Goal: Task Accomplishment & Management: Manage account settings

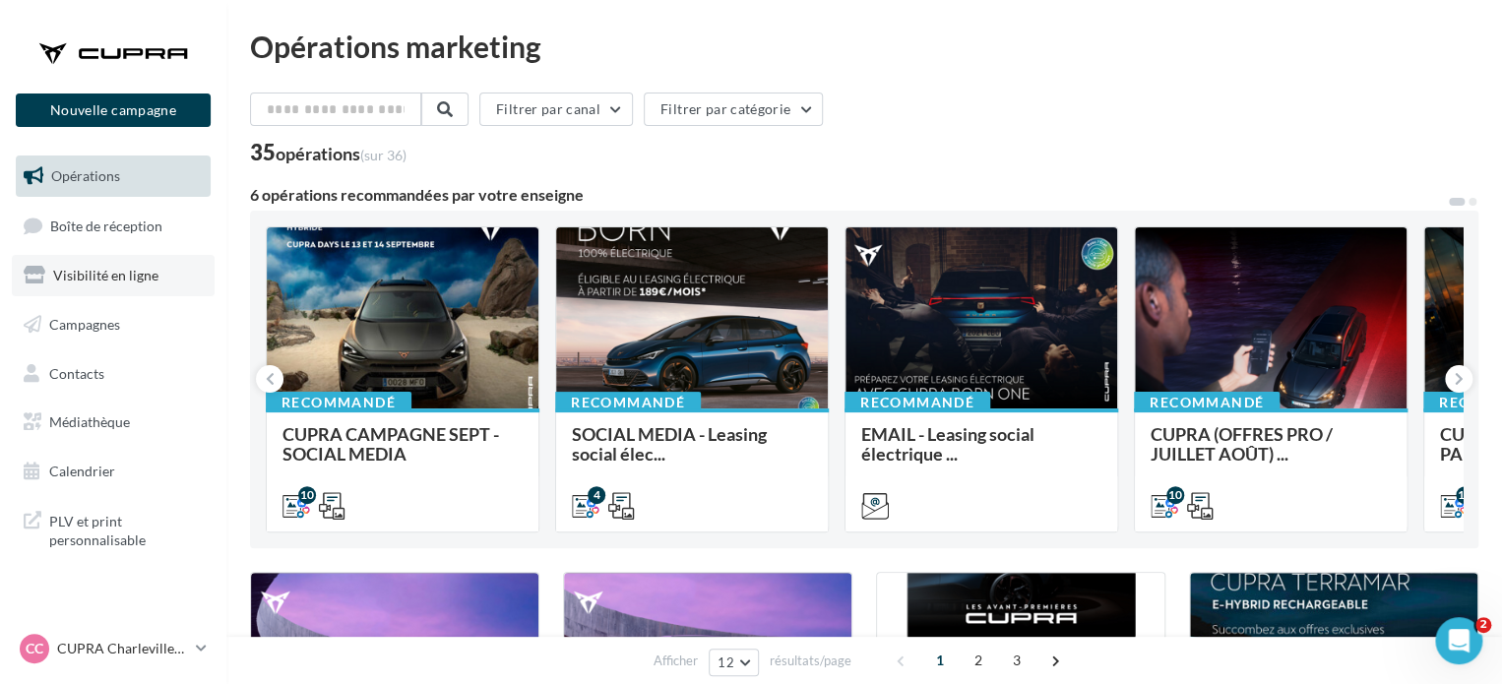
click at [83, 280] on span "Visibilité en ligne" at bounding box center [105, 275] width 105 height 17
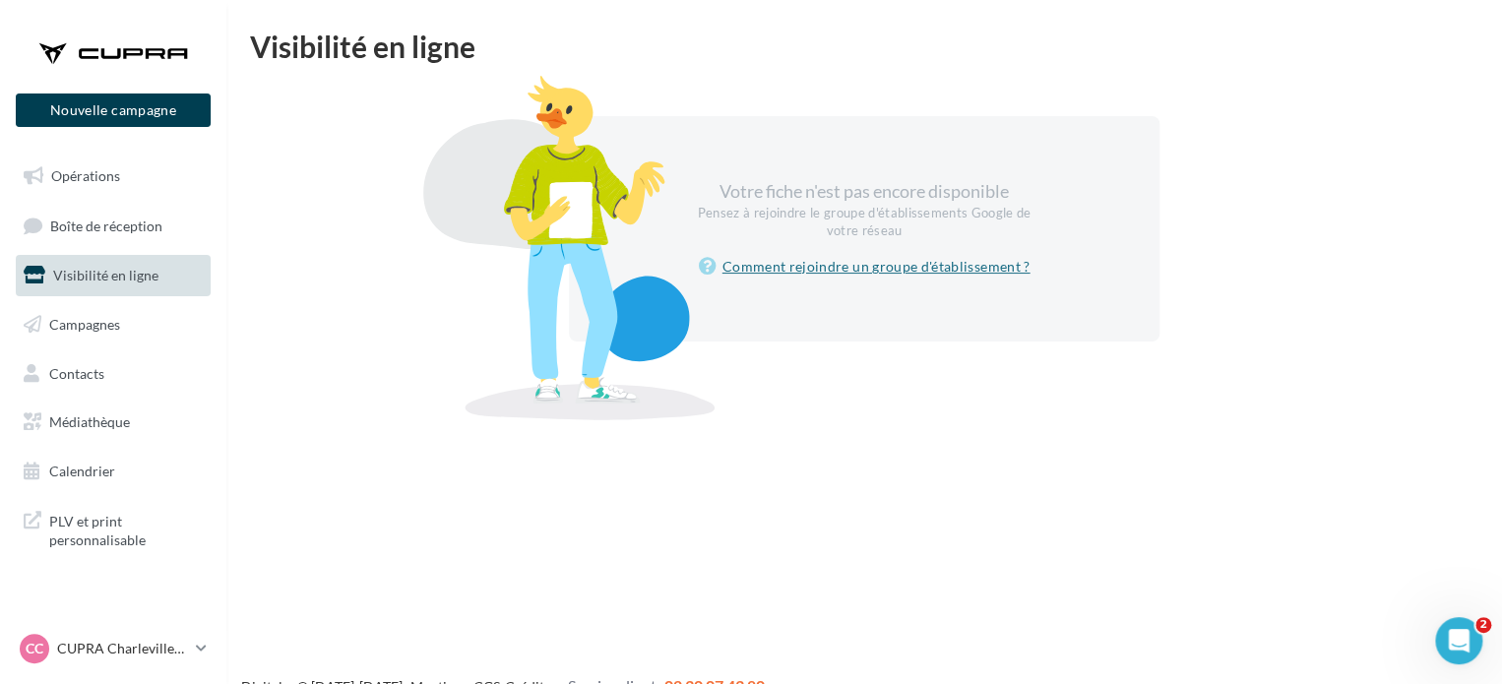
click at [957, 270] on link "Comment rejoindre un groupe d'établissement ?" at bounding box center [865, 267] width 332 height 24
click at [91, 164] on link "Opérations" at bounding box center [113, 176] width 203 height 41
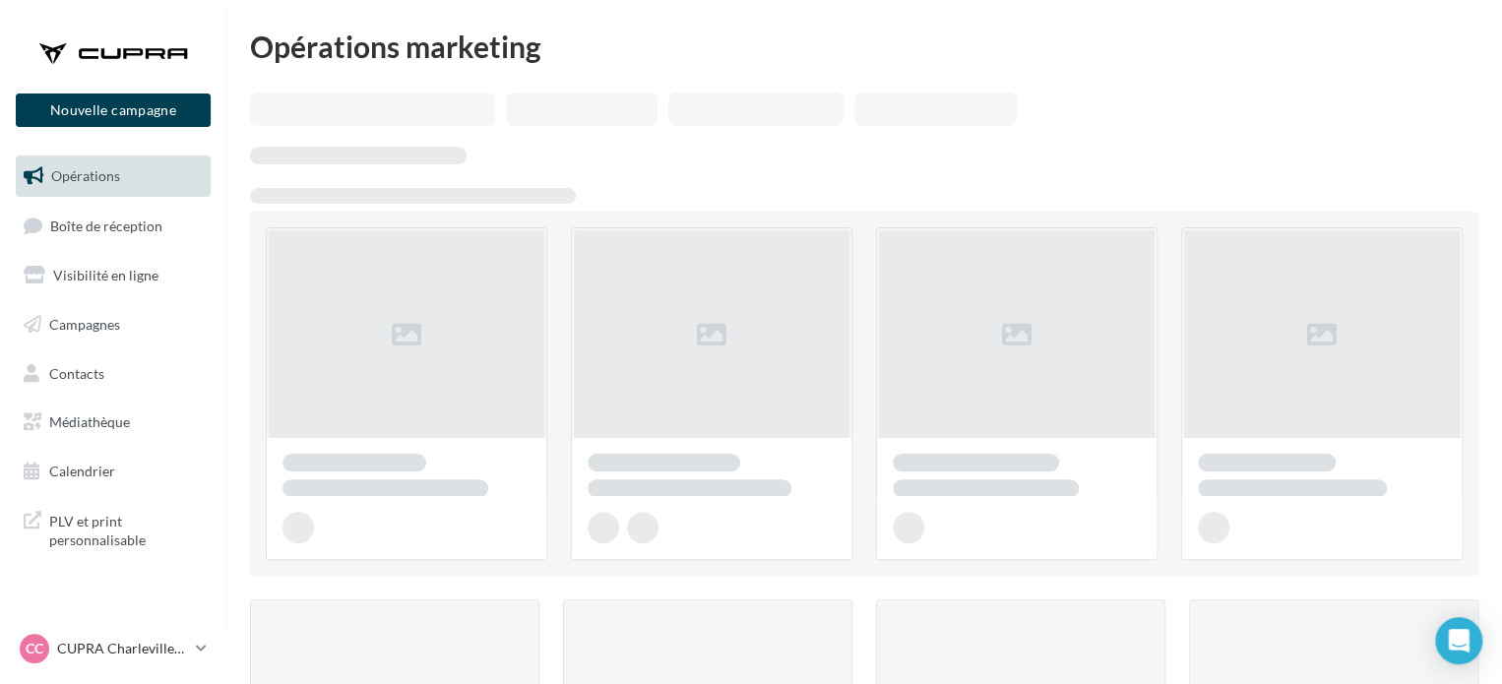
click at [110, 272] on span "Visibilité en ligne" at bounding box center [105, 275] width 105 height 17
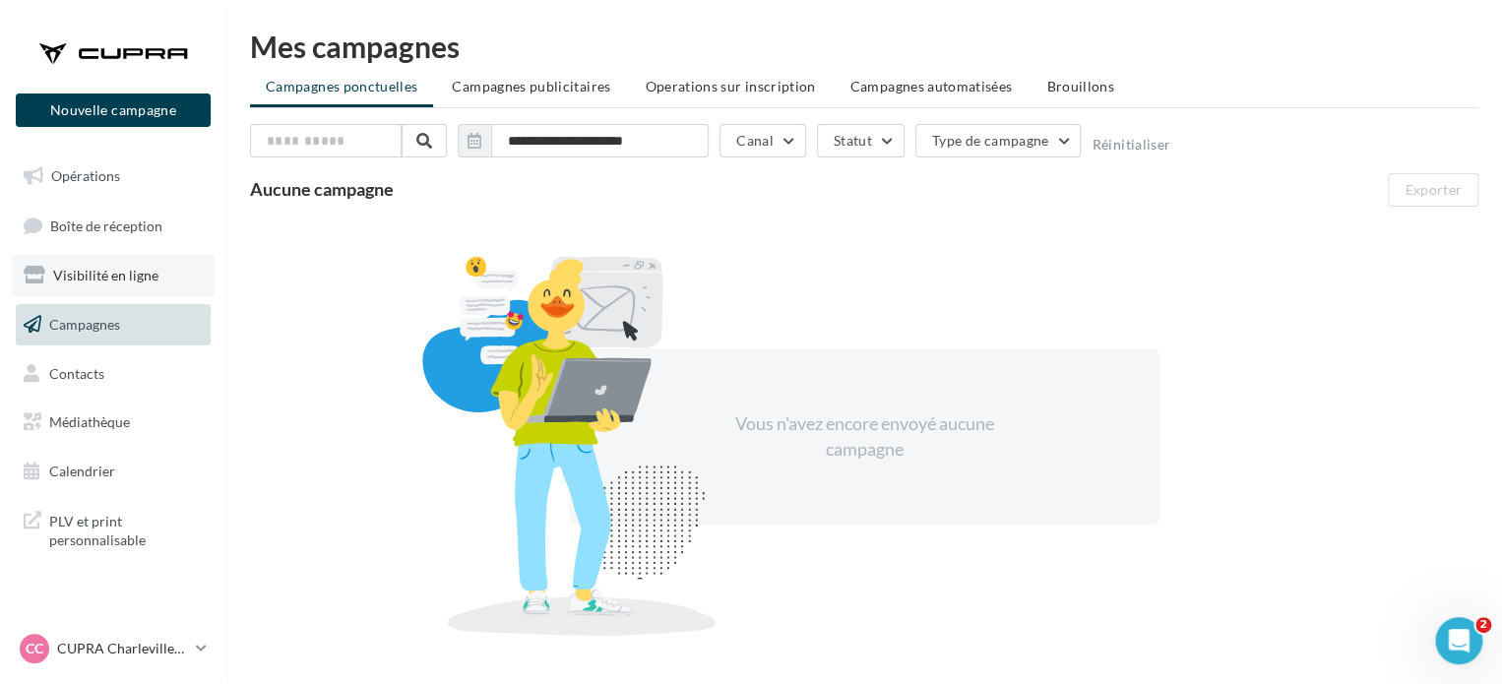
click at [143, 265] on link "Visibilité en ligne" at bounding box center [113, 275] width 203 height 41
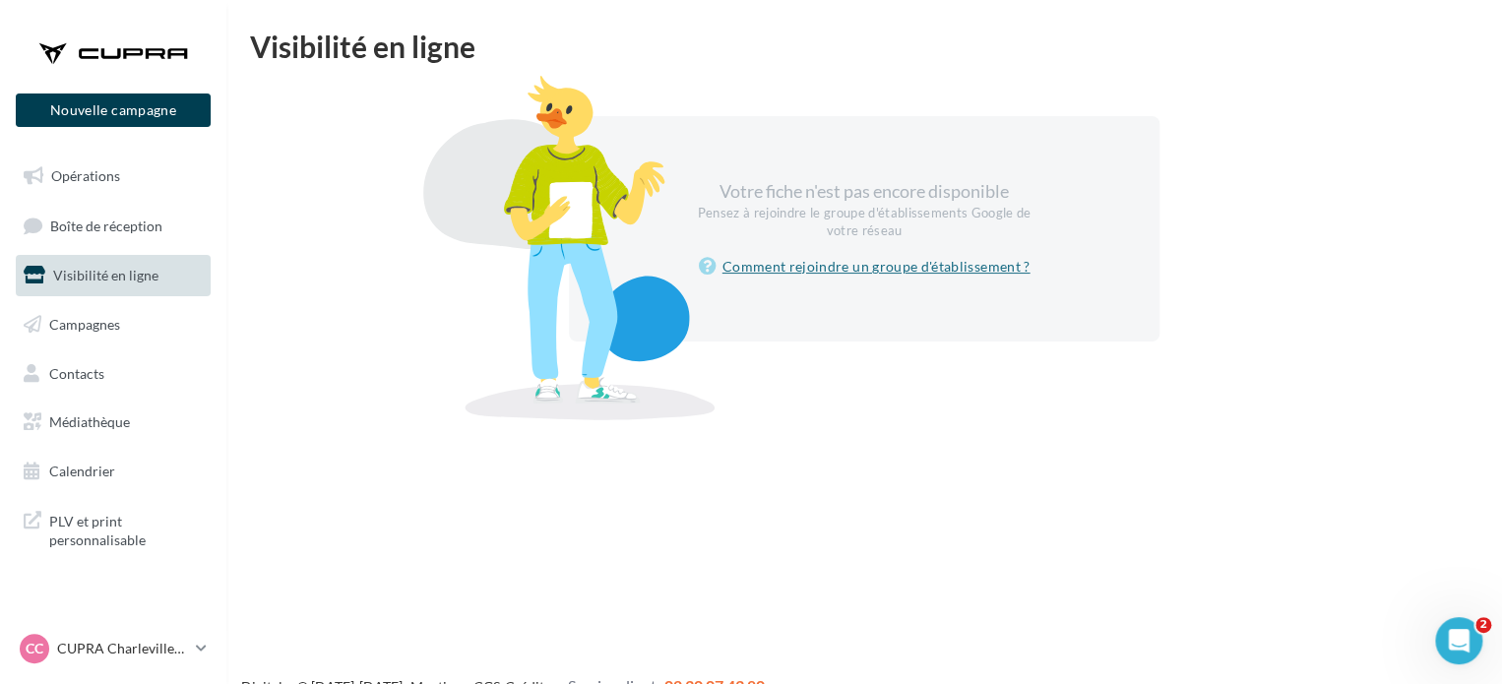
click at [803, 267] on link "Comment rejoindre un groupe d'établissement ?" at bounding box center [865, 267] width 332 height 24
click at [1448, 642] on icon "Ouvrir le Messenger Intercom" at bounding box center [1456, 638] width 32 height 32
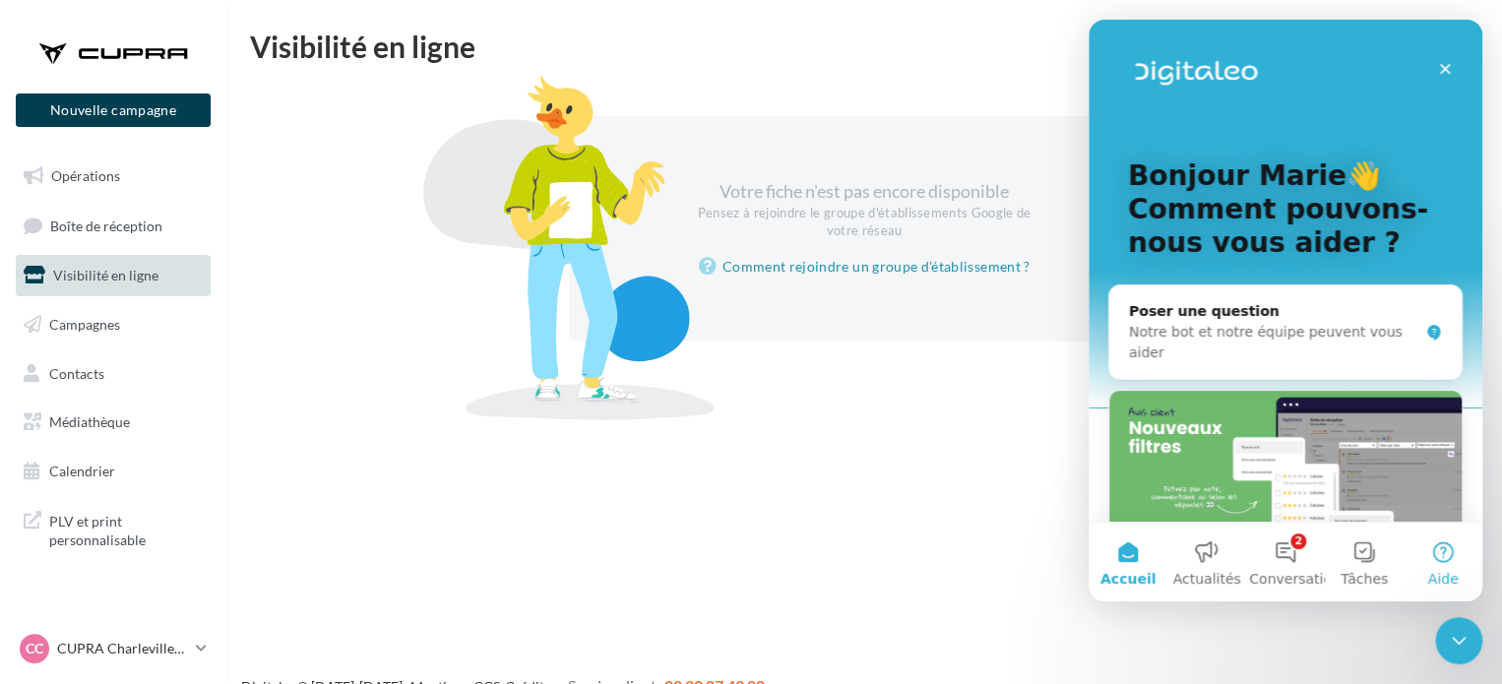
click at [1476, 557] on button "Aide" at bounding box center [1442, 562] width 79 height 79
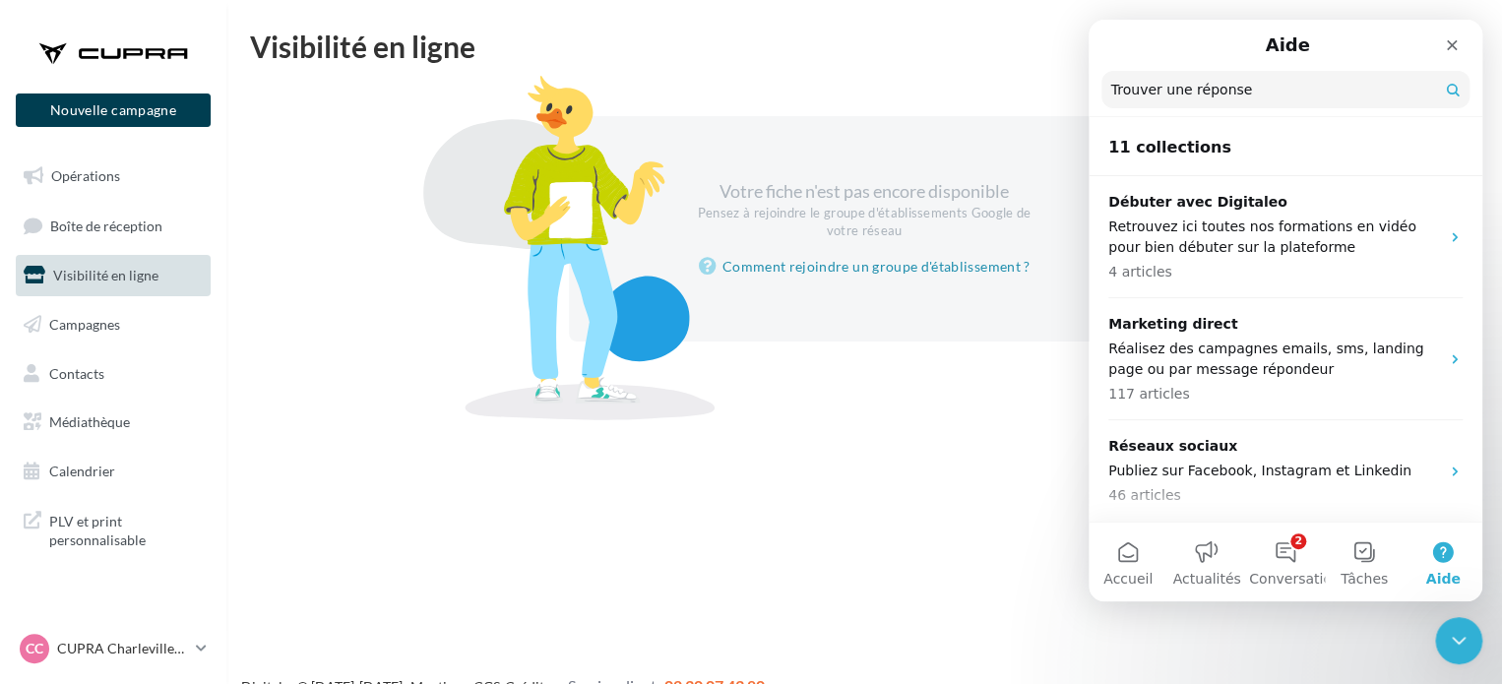
click at [1316, 101] on input "Trouver une réponse" at bounding box center [1285, 89] width 368 height 37
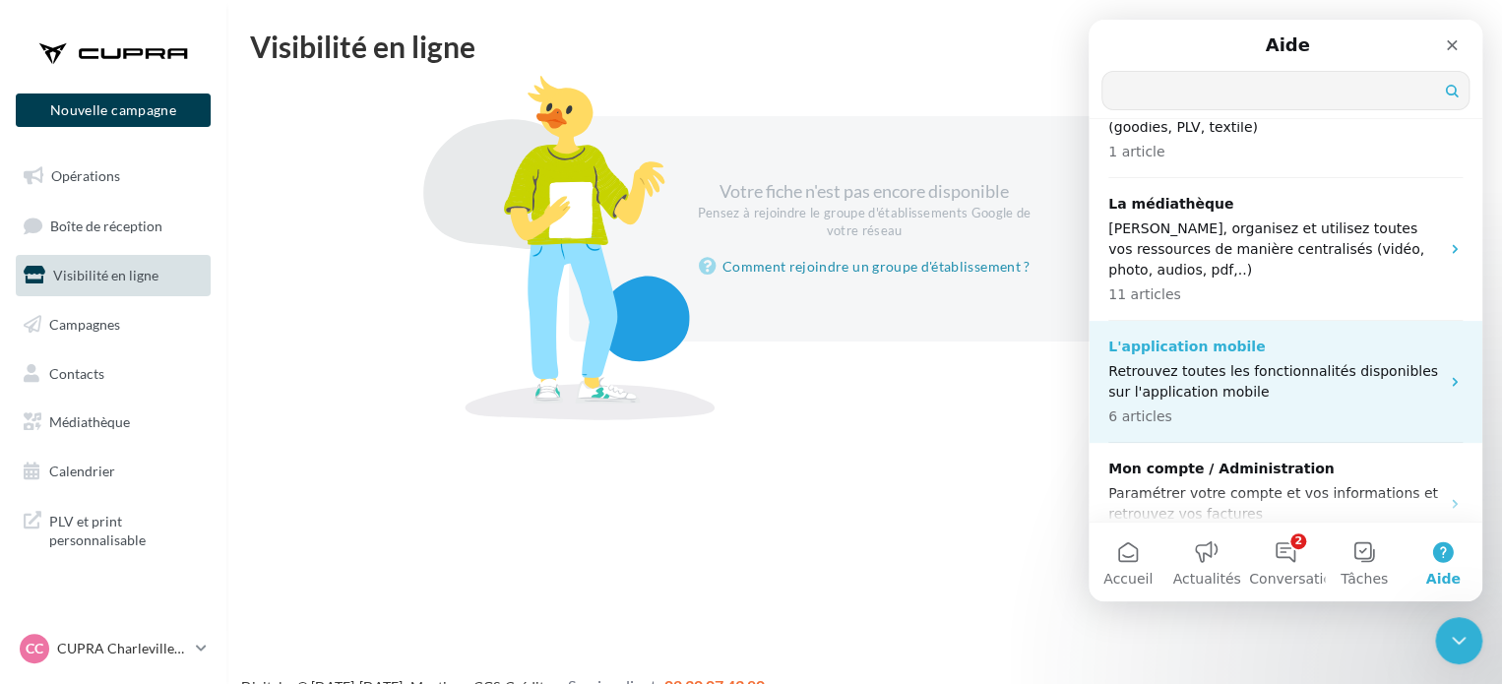
scroll to position [994, 0]
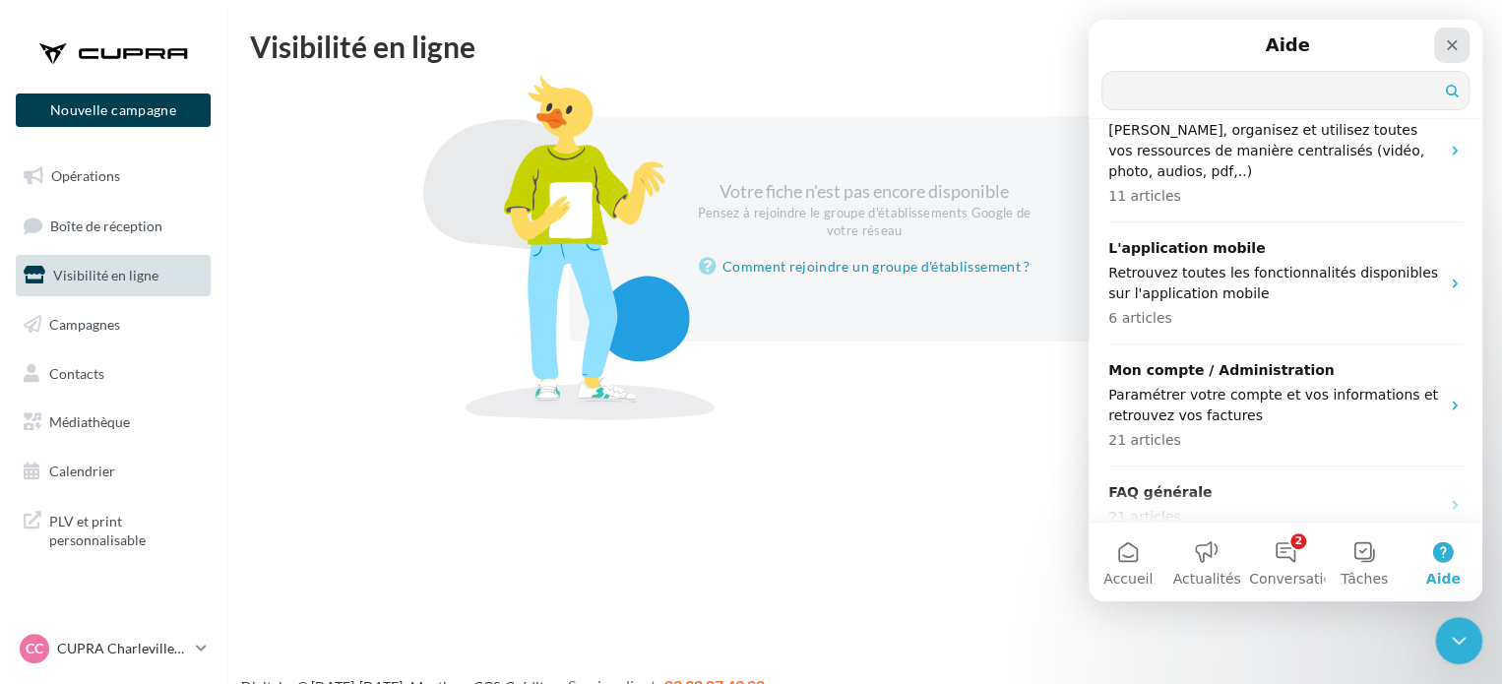
click at [1443, 50] on div "Fermer" at bounding box center [1451, 45] width 35 height 35
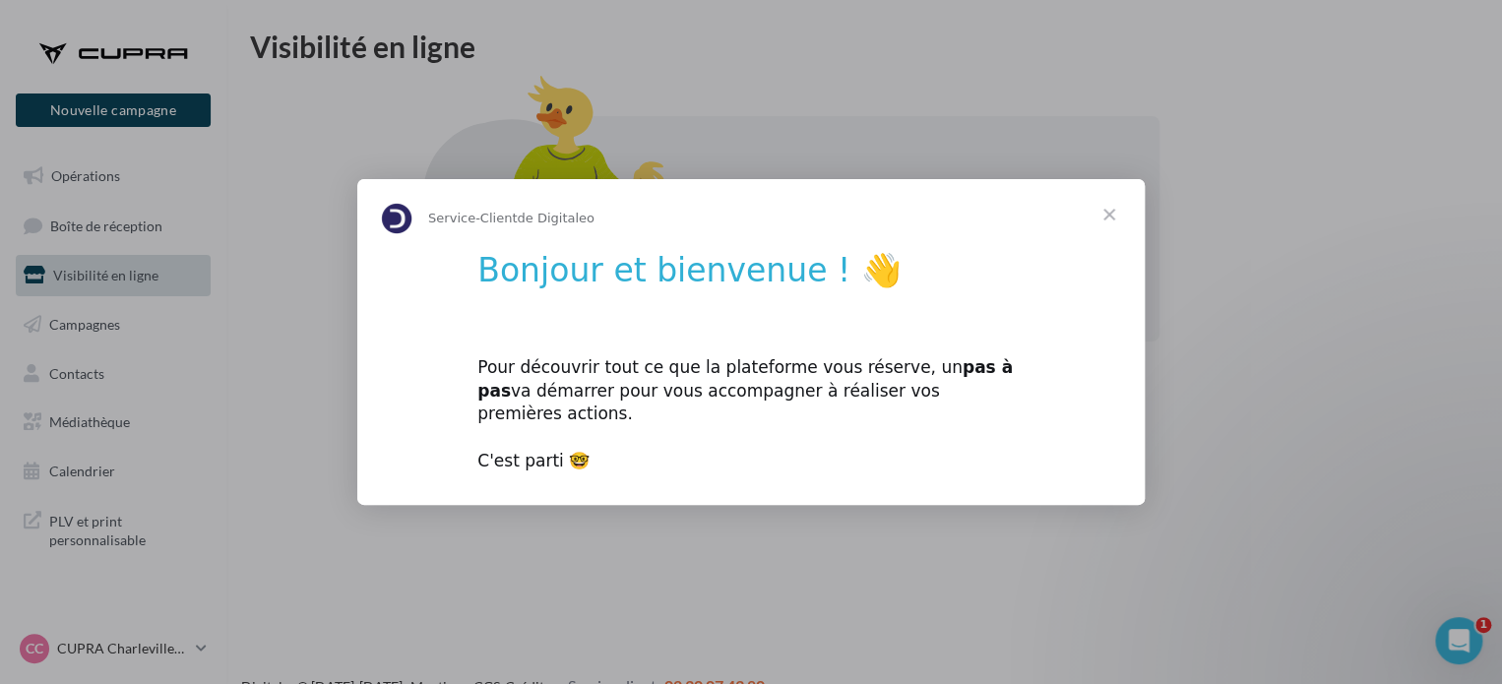
scroll to position [0, 0]
click at [1114, 212] on span "Fermer" at bounding box center [1109, 214] width 71 height 71
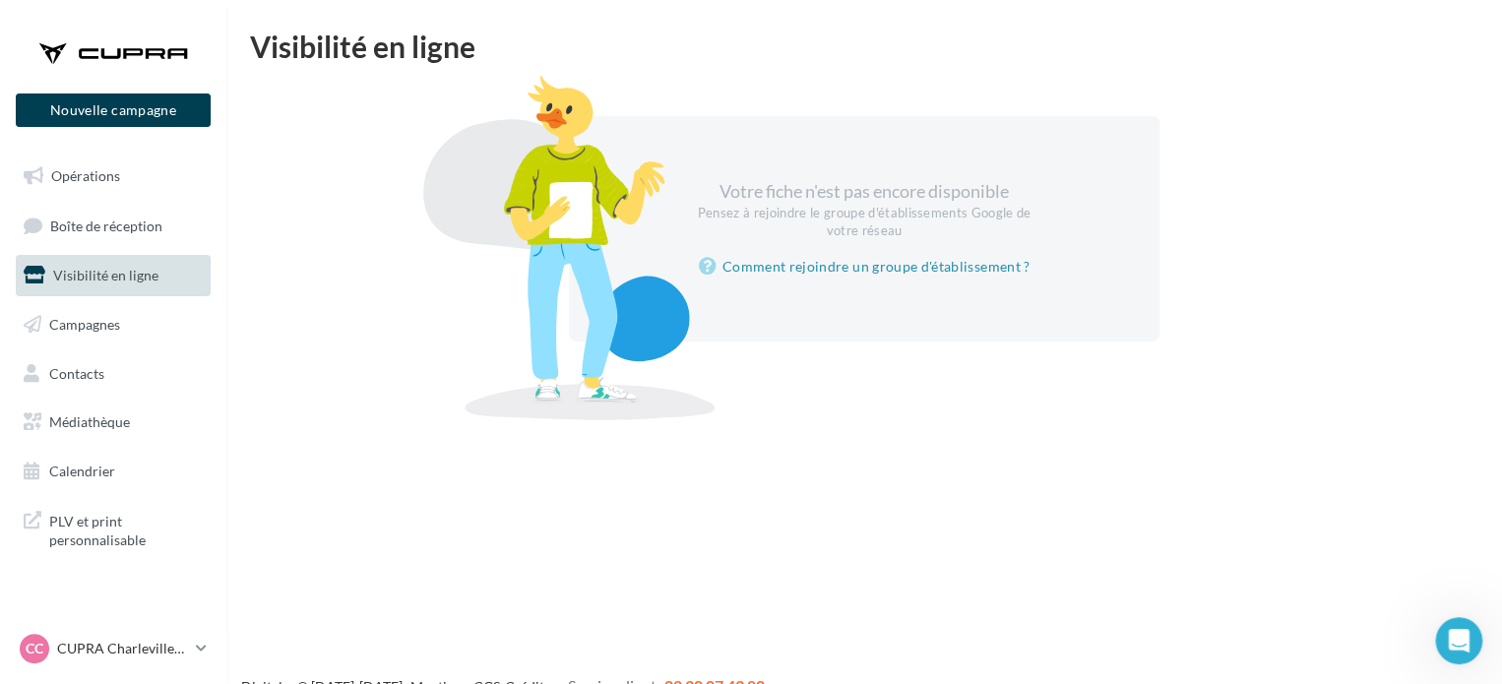
click at [1458, 671] on div "Digitaleo © 2015-2025 - Mentions - CGS - Crédits Service client 02 30 07 43 80" at bounding box center [751, 687] width 1502 height 55
click at [1449, 654] on div "Ouvrir le Messenger Intercom" at bounding box center [1455, 637] width 65 height 65
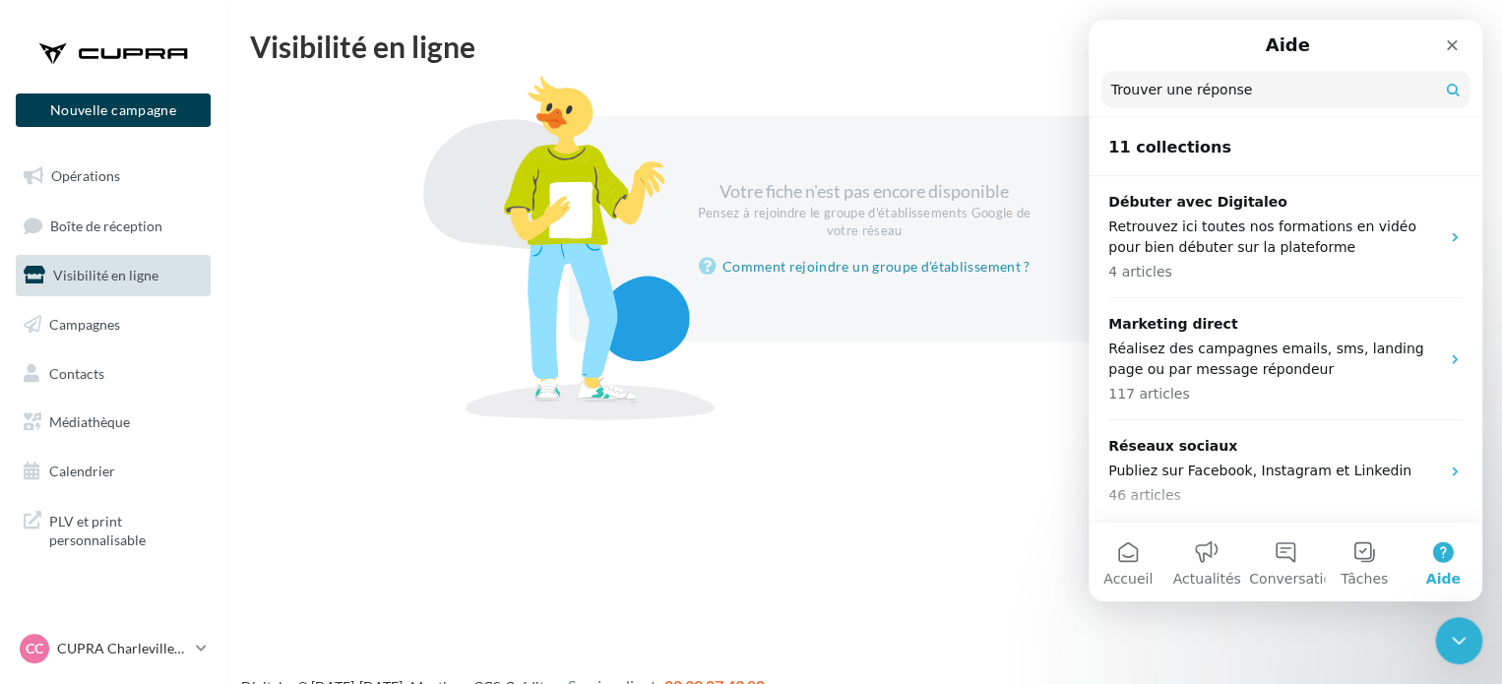
click at [991, 473] on div "Nouvelle campagne Nouvelle campagne Opérations Boîte de réception Visibilité en…" at bounding box center [751, 373] width 1502 height 684
click at [899, 276] on link "Comment rejoindre un groupe d'établissement ?" at bounding box center [865, 267] width 332 height 24
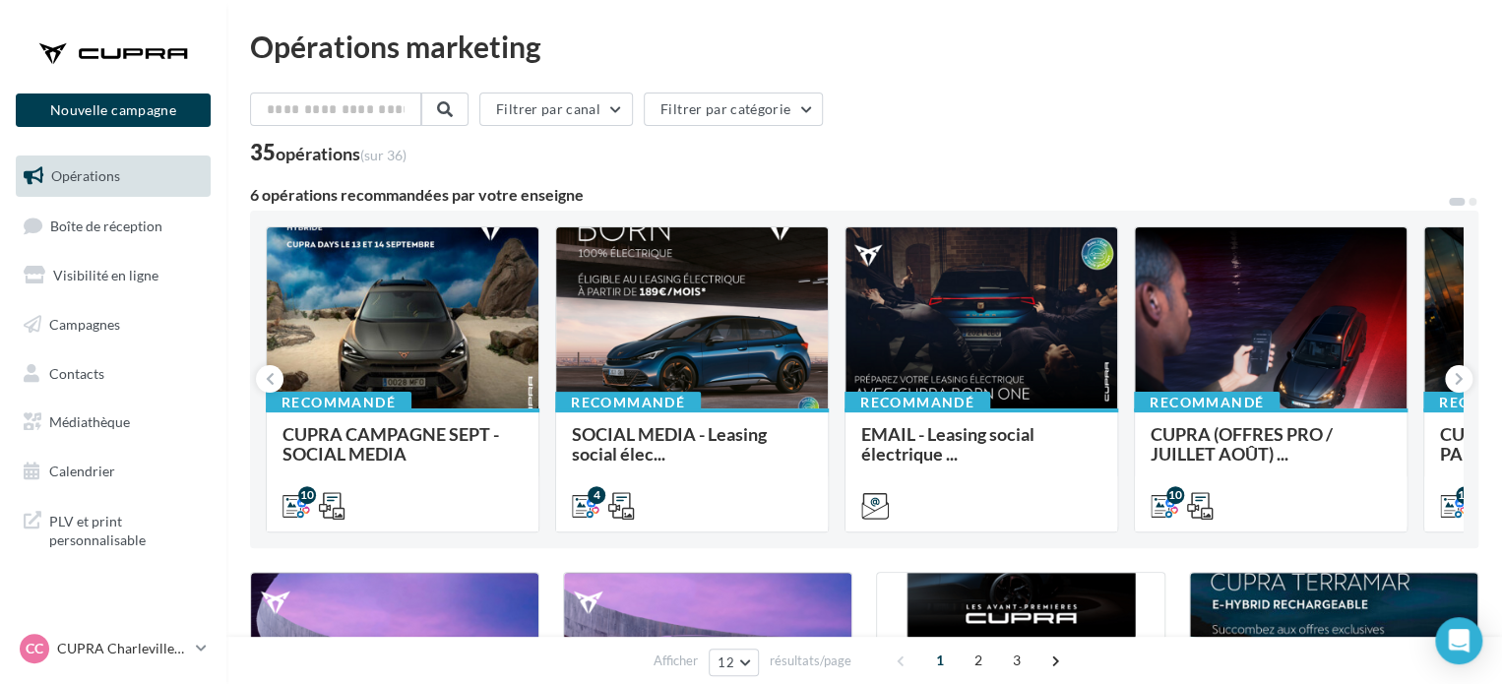
drag, startPoint x: 0, startPoint y: 0, endPoint x: 870, endPoint y: 65, distance: 872.4
click at [862, 120] on div "Filtrer par canal Filtrer par catégorie" at bounding box center [864, 113] width 1228 height 41
click at [95, 277] on span "Visibilité en ligne" at bounding box center [105, 275] width 105 height 17
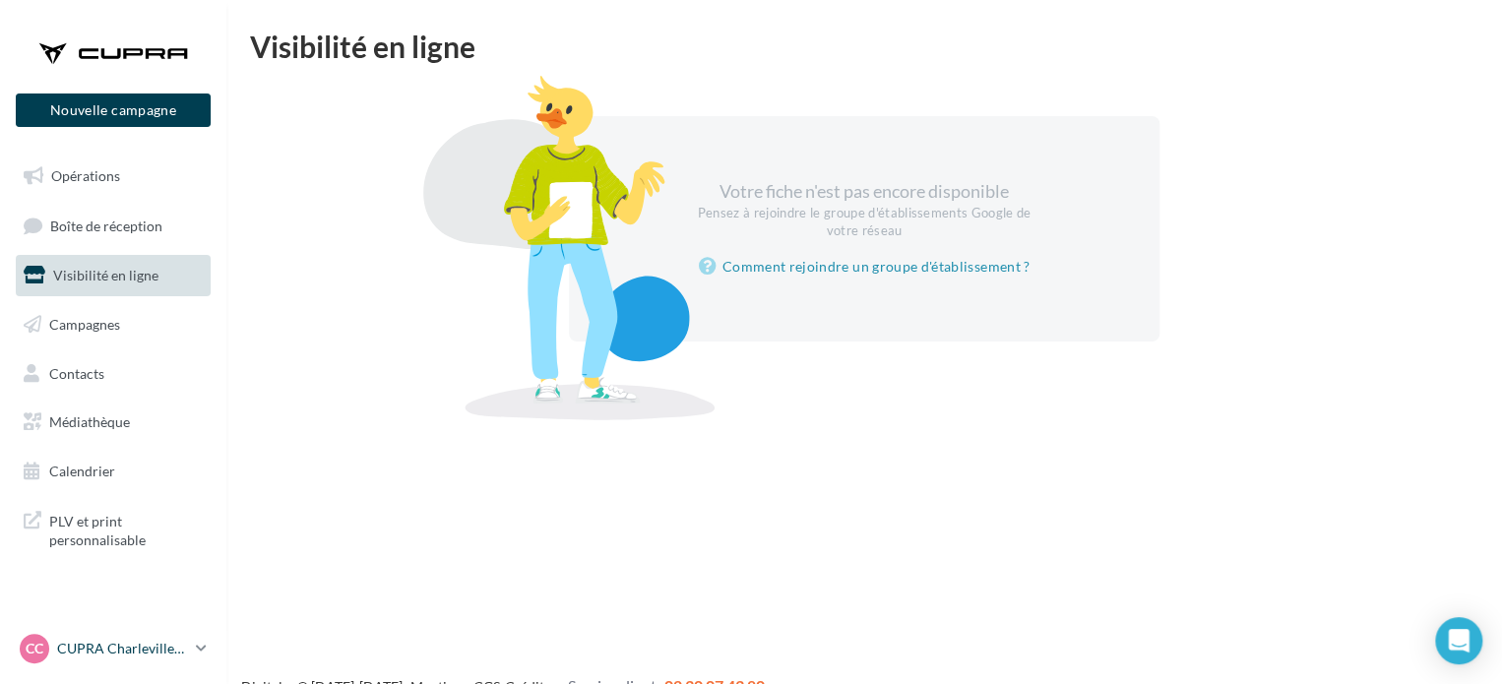
click at [119, 652] on p "CUPRA Charleville-[GEOGRAPHIC_DATA]" at bounding box center [122, 649] width 131 height 20
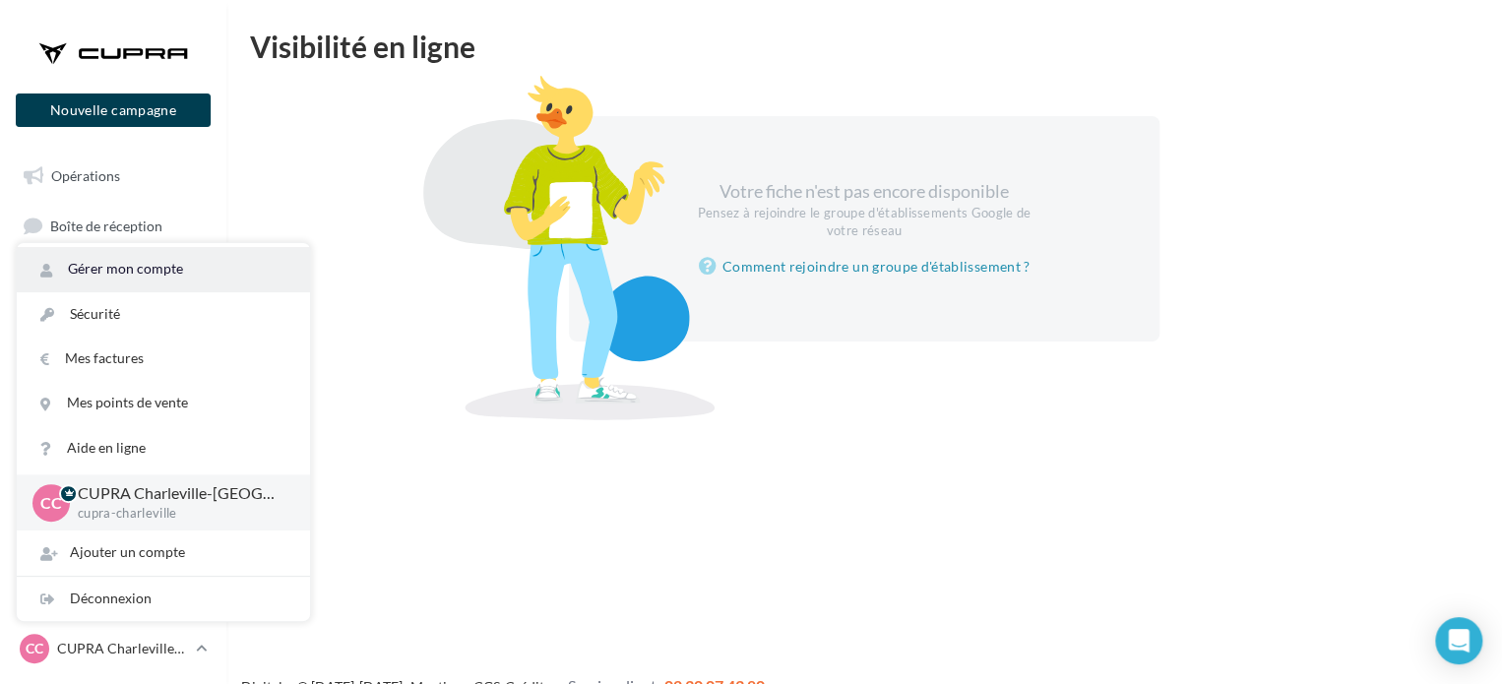
click at [178, 264] on link "Gérer mon compte" at bounding box center [163, 269] width 293 height 44
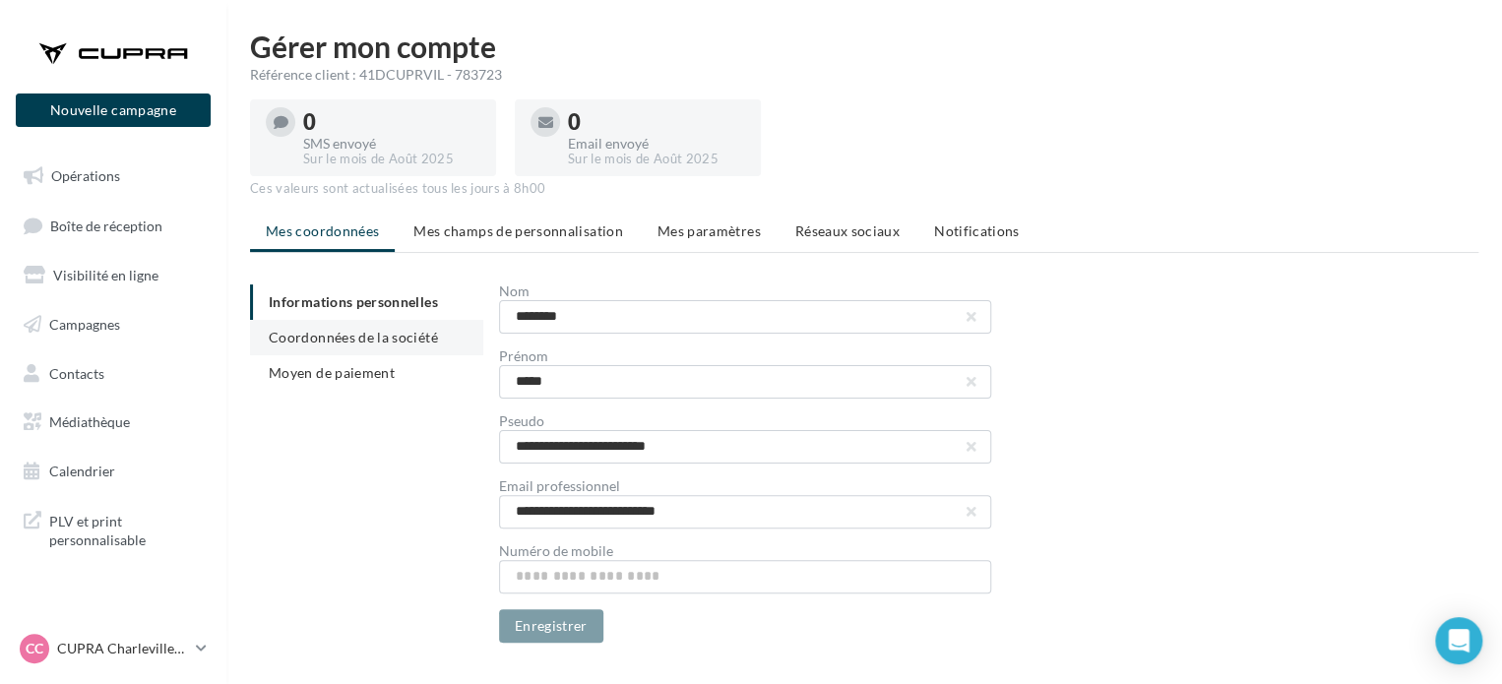
click at [371, 347] on li "Coordonnées de la société" at bounding box center [366, 337] width 233 height 35
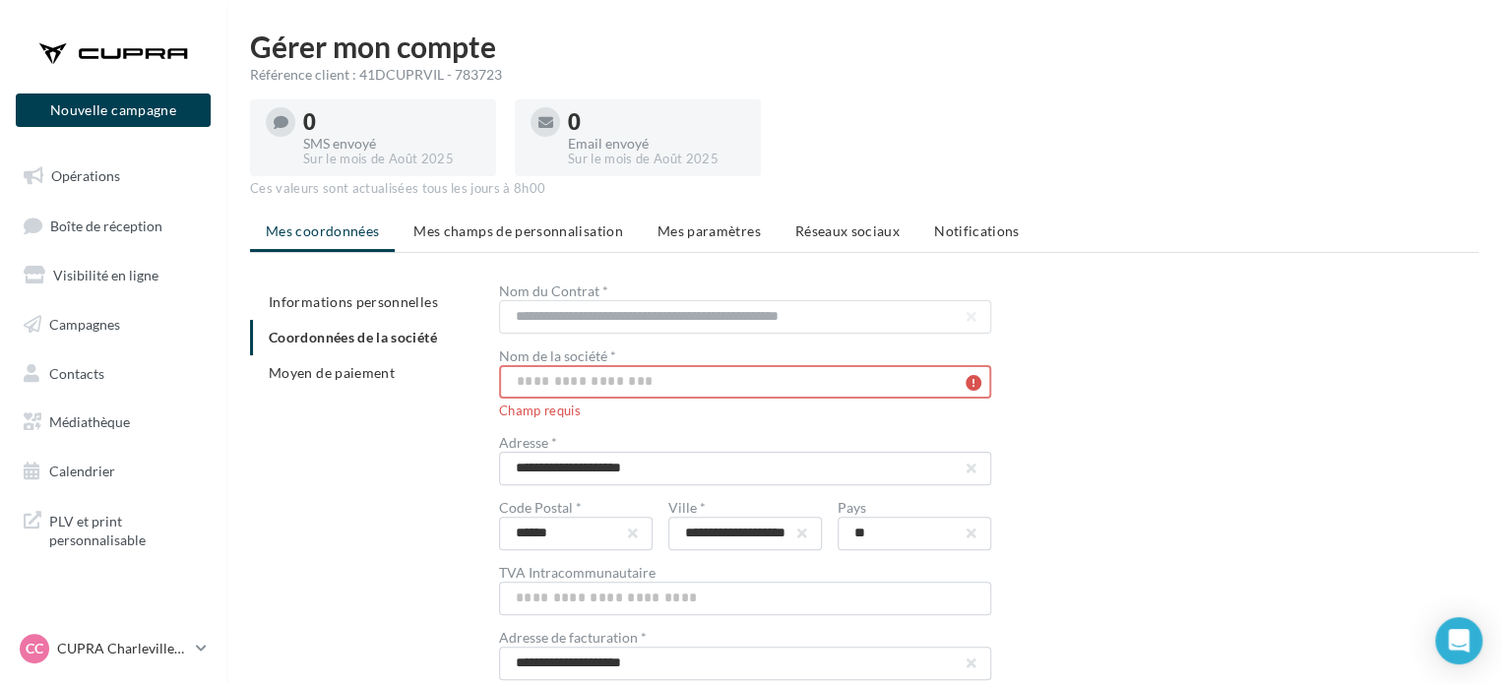
click at [598, 381] on input "text" at bounding box center [745, 381] width 492 height 33
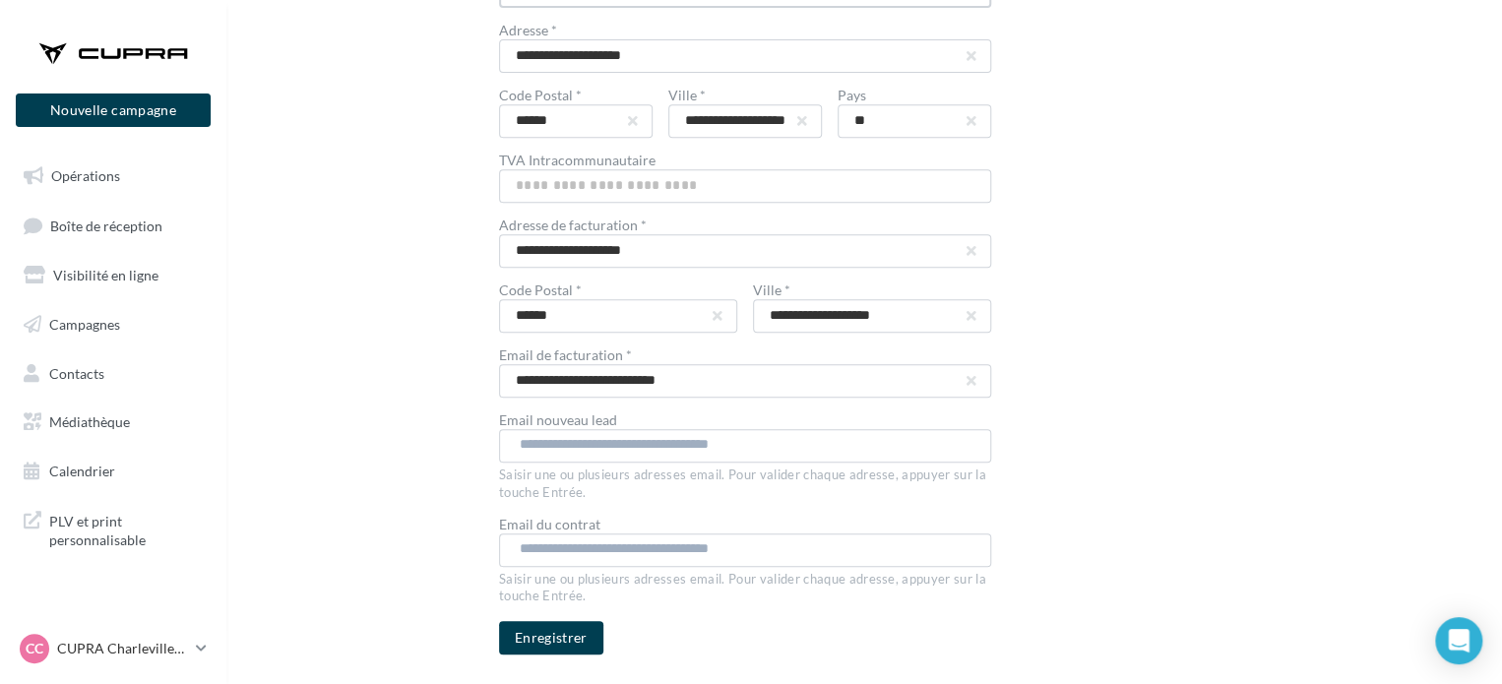
scroll to position [445, 0]
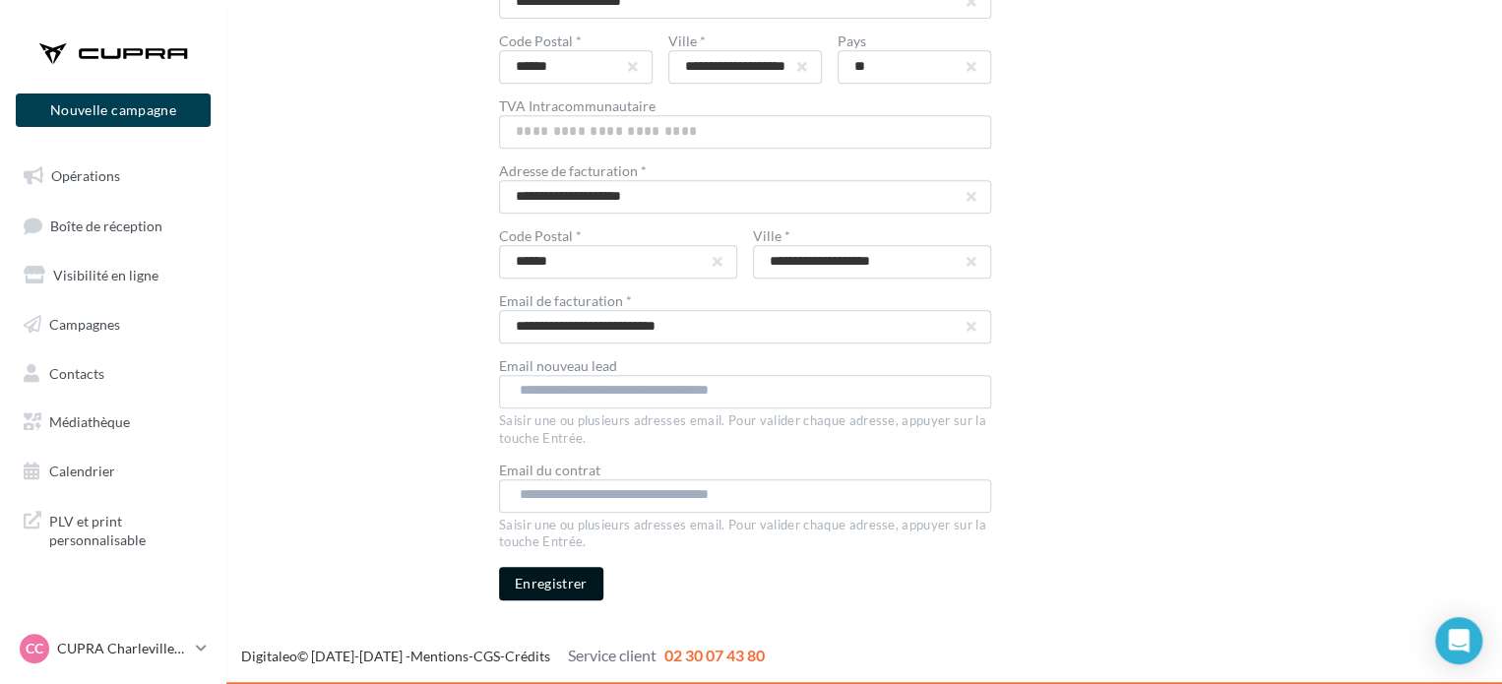
type input "**********"
click at [565, 591] on button "Enregistrer" at bounding box center [551, 583] width 104 height 33
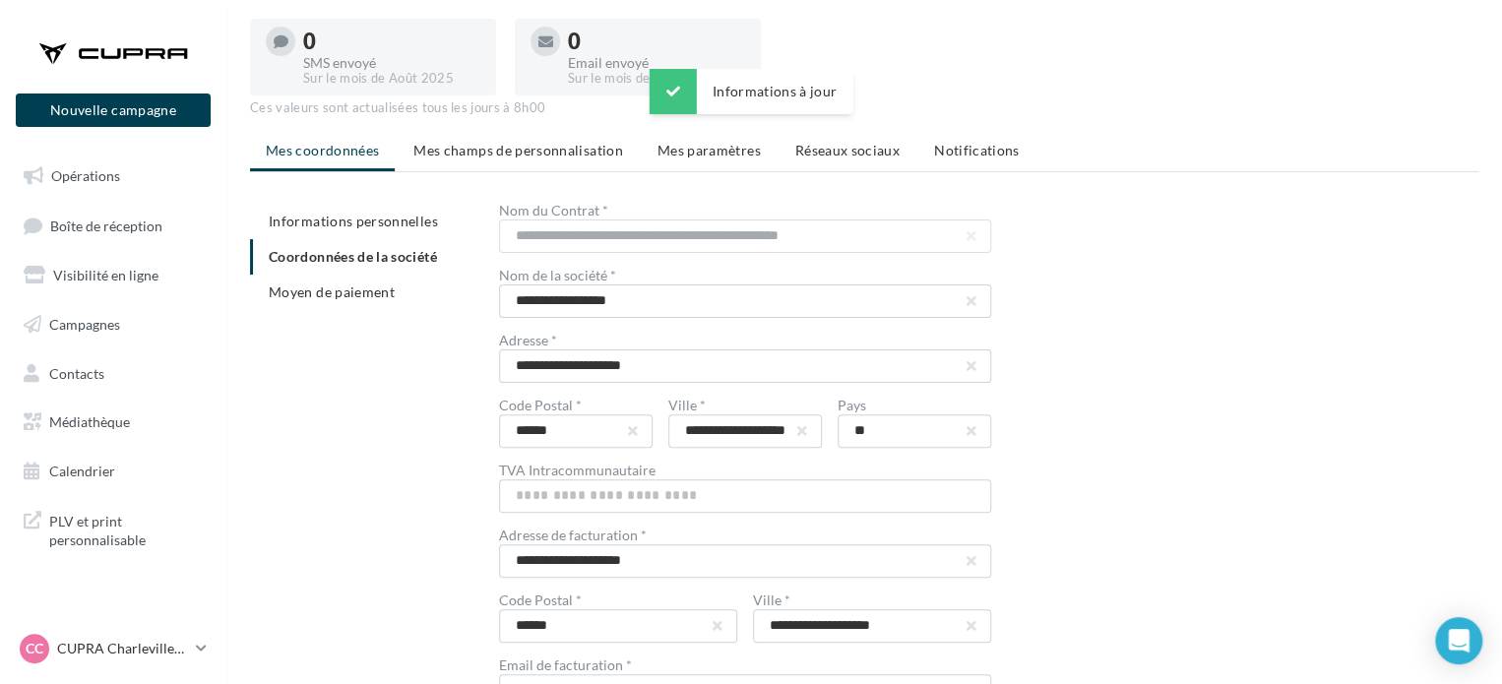
scroll to position [51, 0]
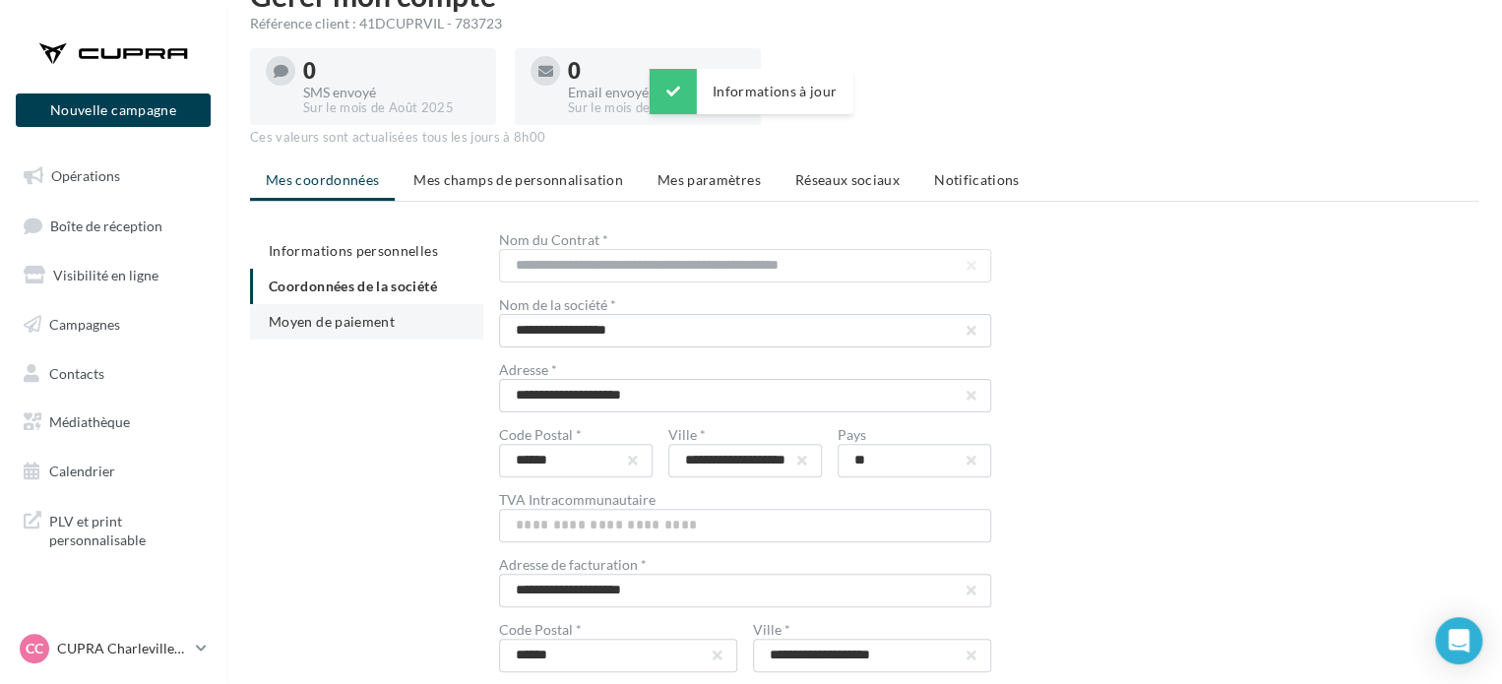
click at [396, 328] on li "Moyen de paiement" at bounding box center [366, 321] width 233 height 35
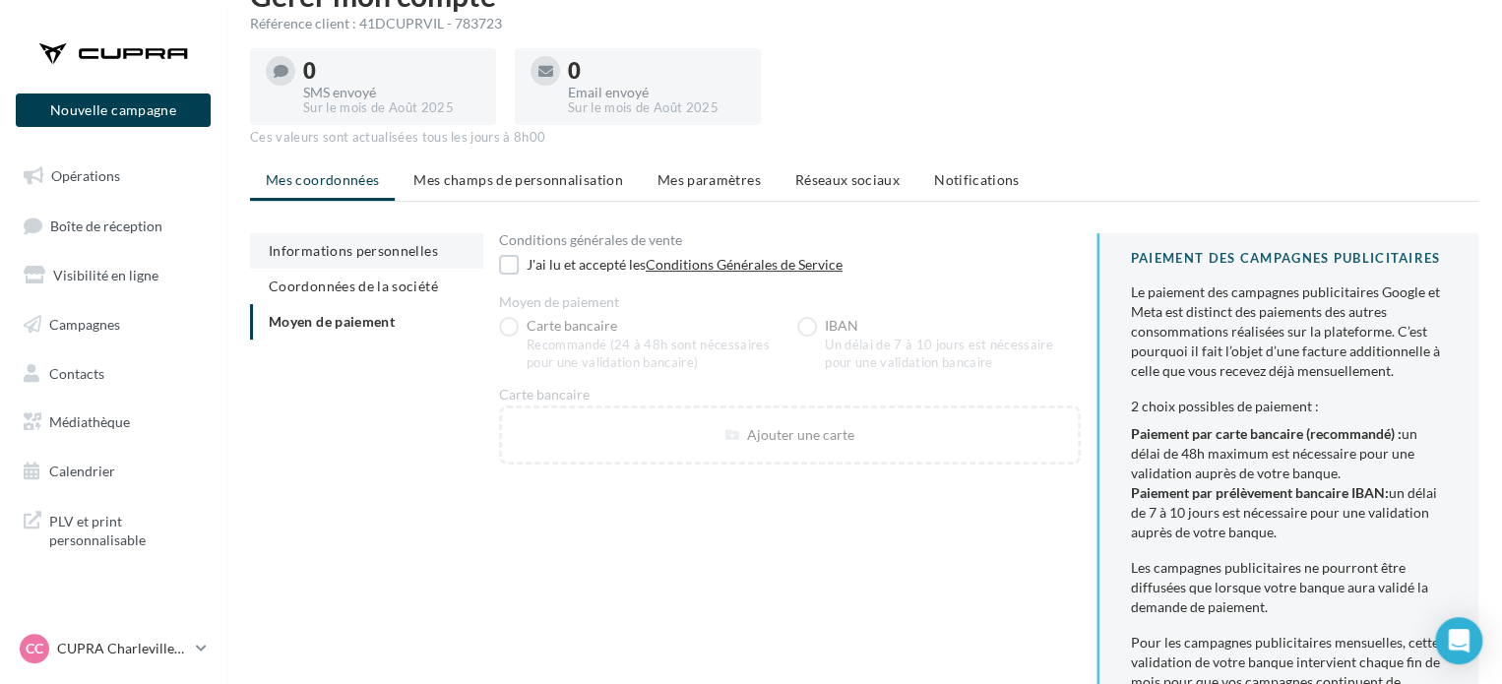
click at [381, 245] on span "Informations personnelles" at bounding box center [353, 250] width 169 height 17
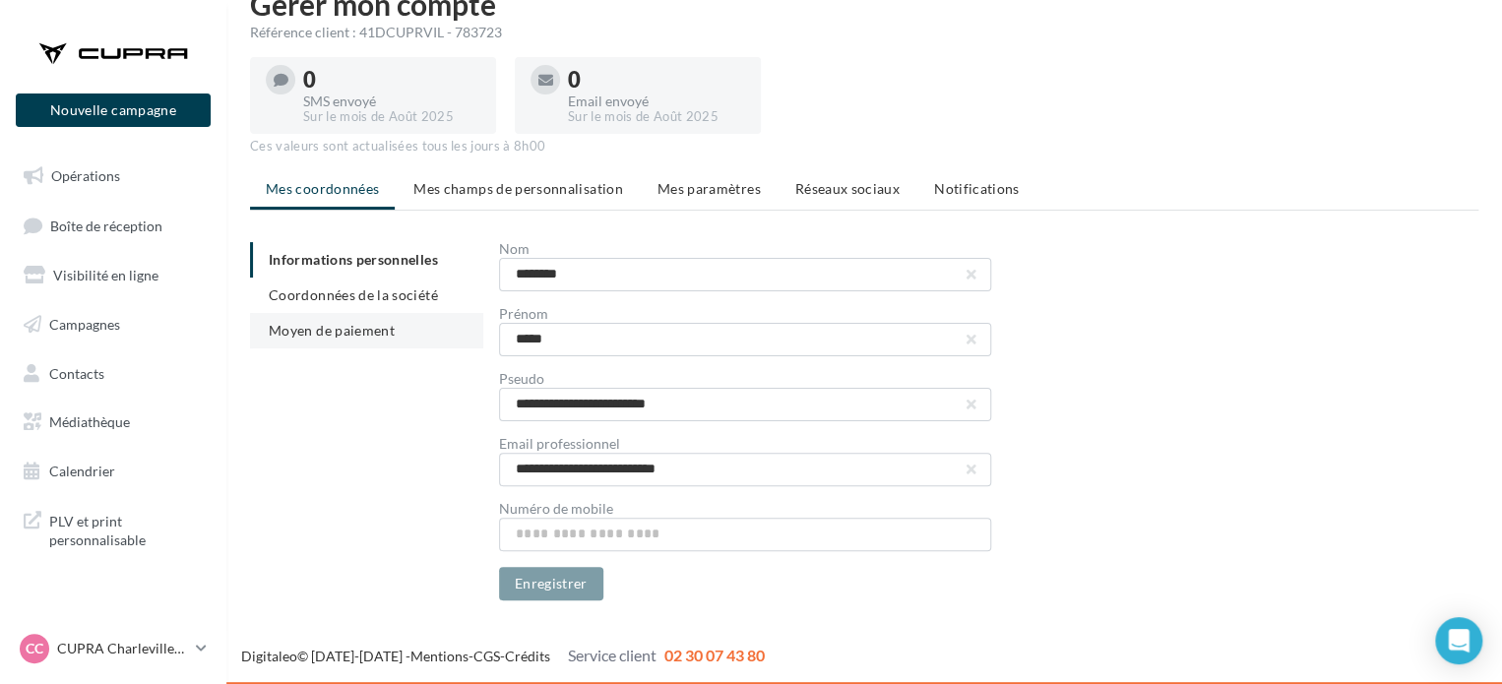
click at [367, 336] on span "Moyen de paiement" at bounding box center [332, 330] width 126 height 17
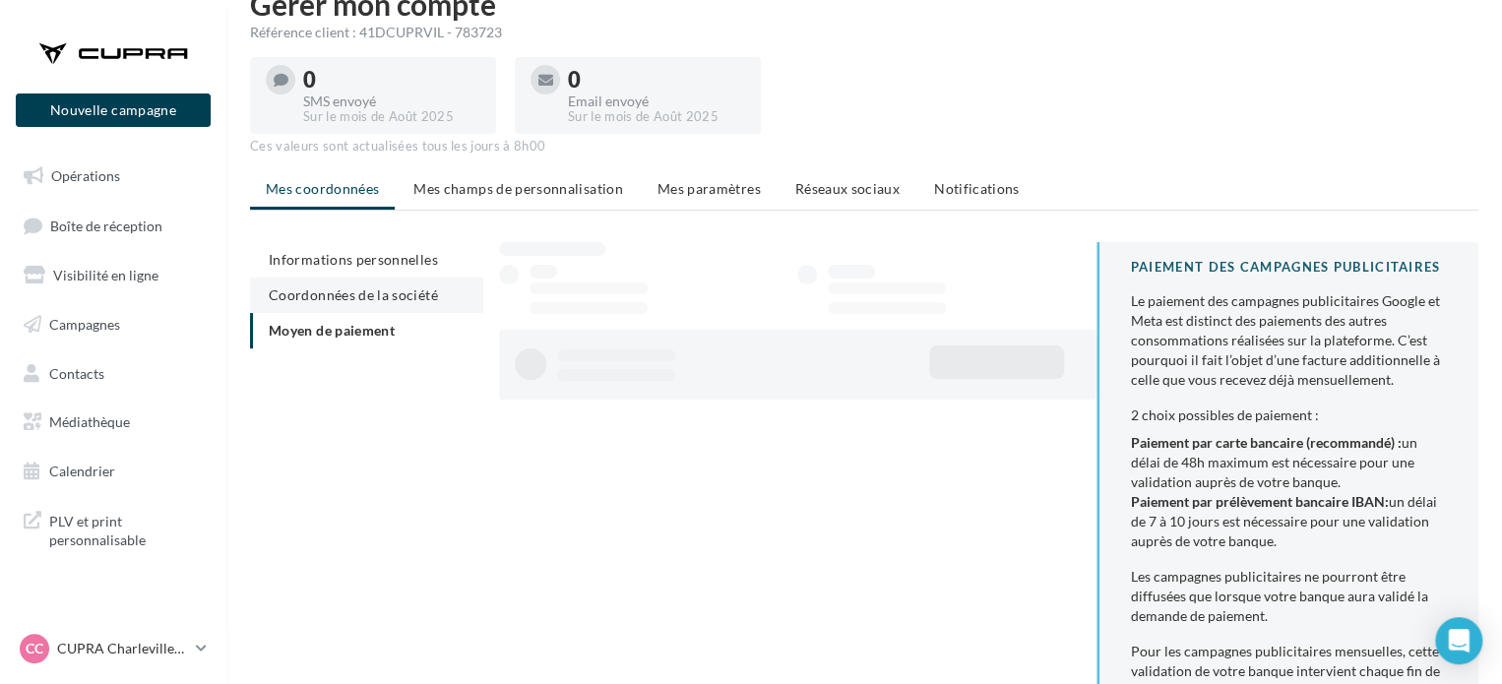
scroll to position [51, 0]
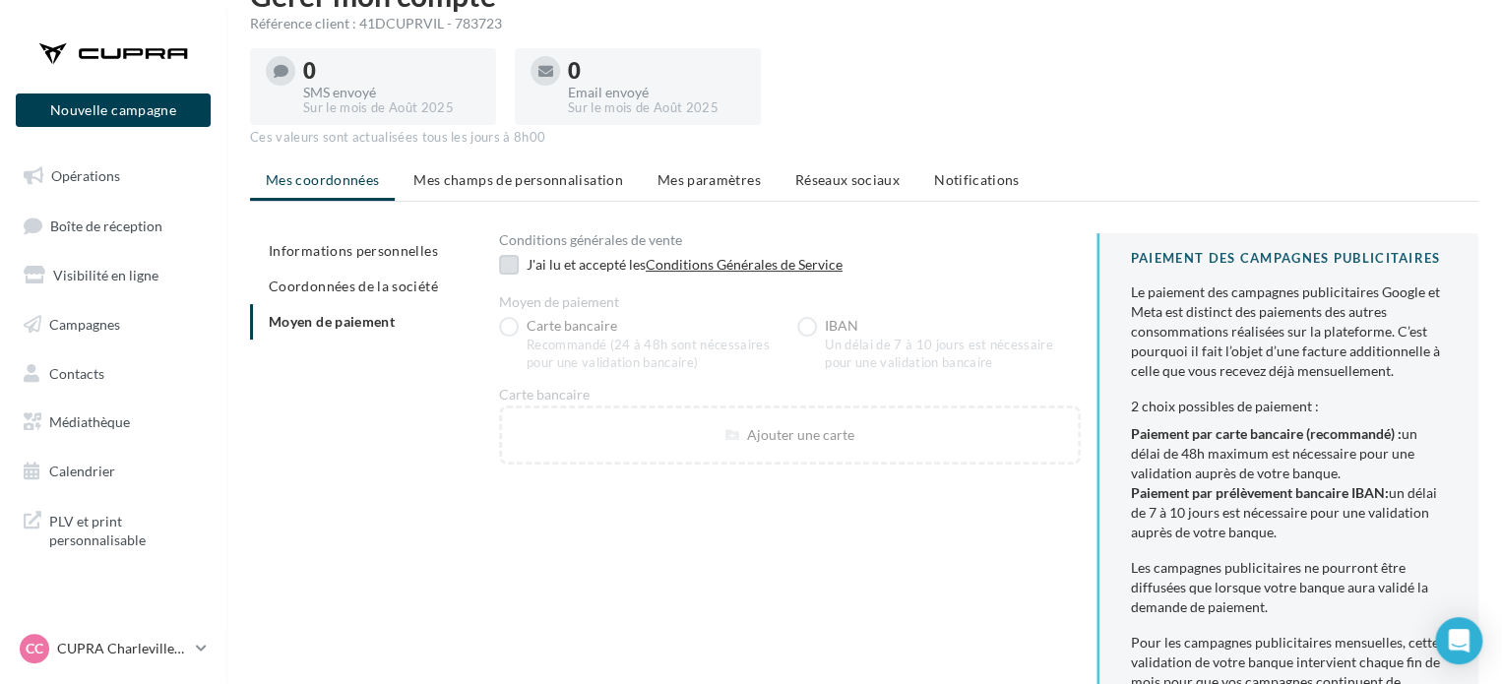
click at [513, 255] on label at bounding box center [509, 265] width 20 height 20
click at [807, 322] on label "IBAN Un délai de 7 à 10 jours est nécessaire pour une validation bancaire" at bounding box center [938, 344] width 282 height 55
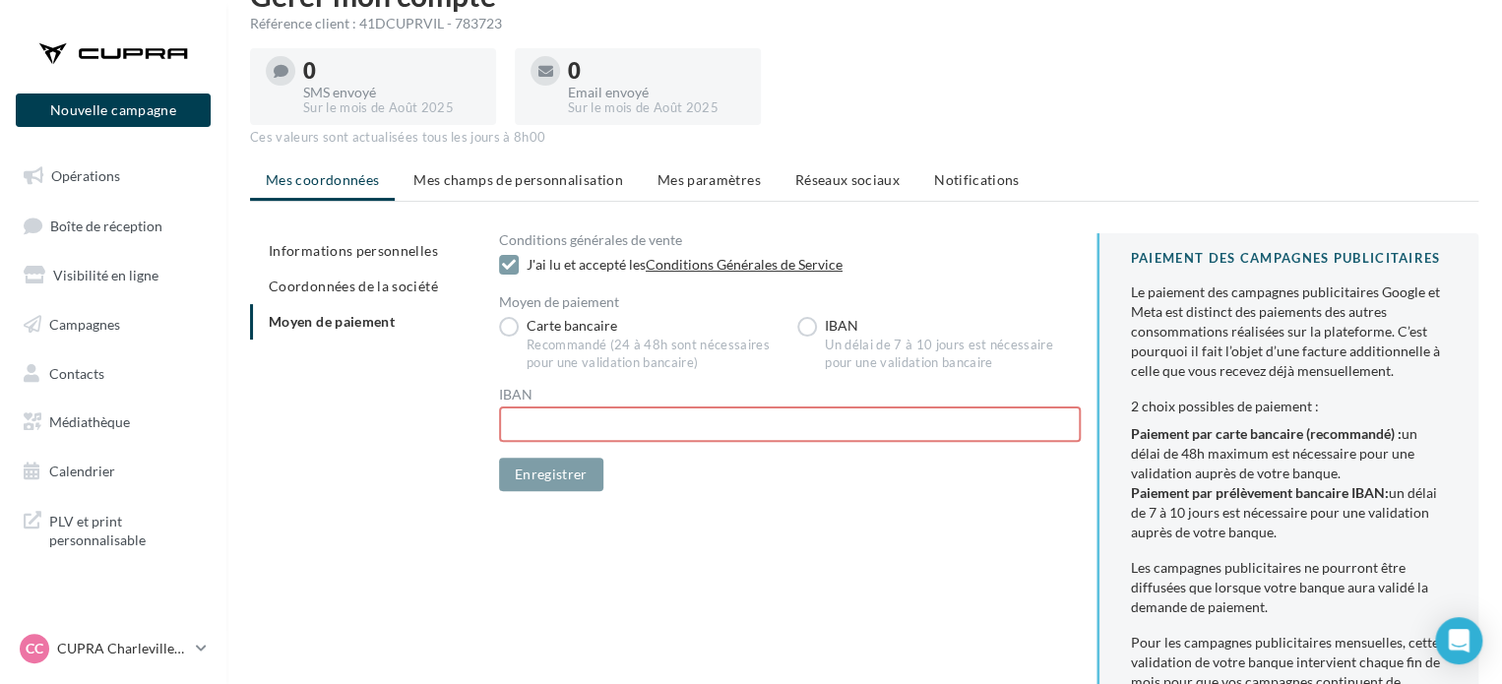
click at [632, 410] on div at bounding box center [790, 424] width 582 height 36
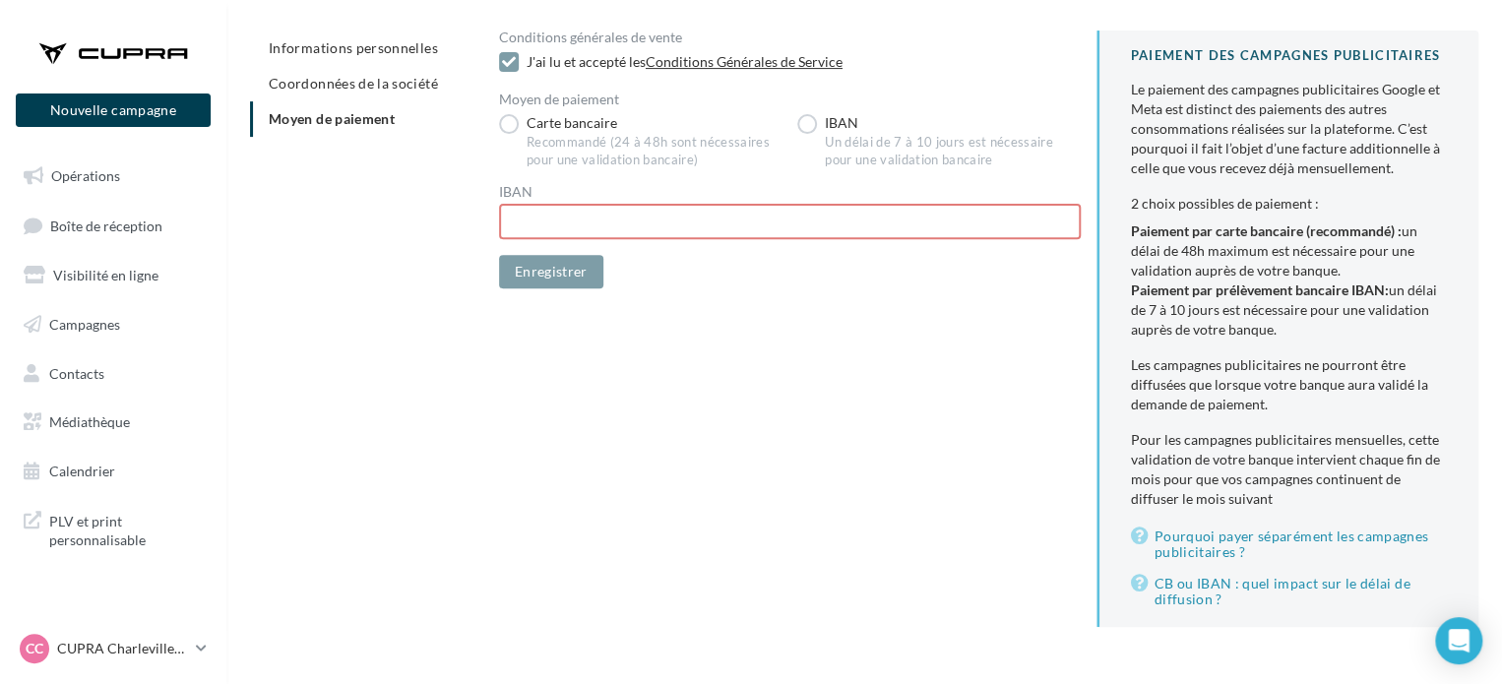
scroll to position [296, 0]
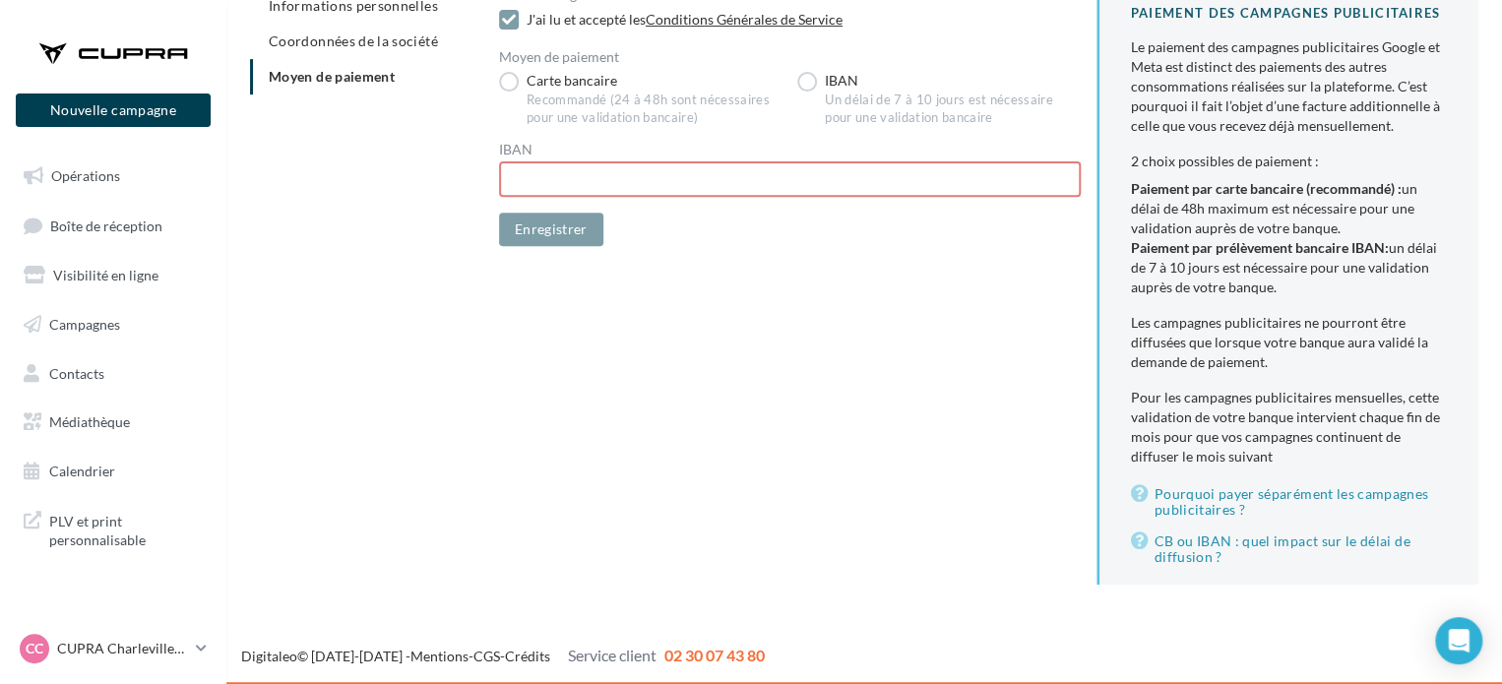
click at [580, 167] on div at bounding box center [790, 179] width 582 height 36
click at [577, 171] on iframe at bounding box center [790, 179] width 546 height 17
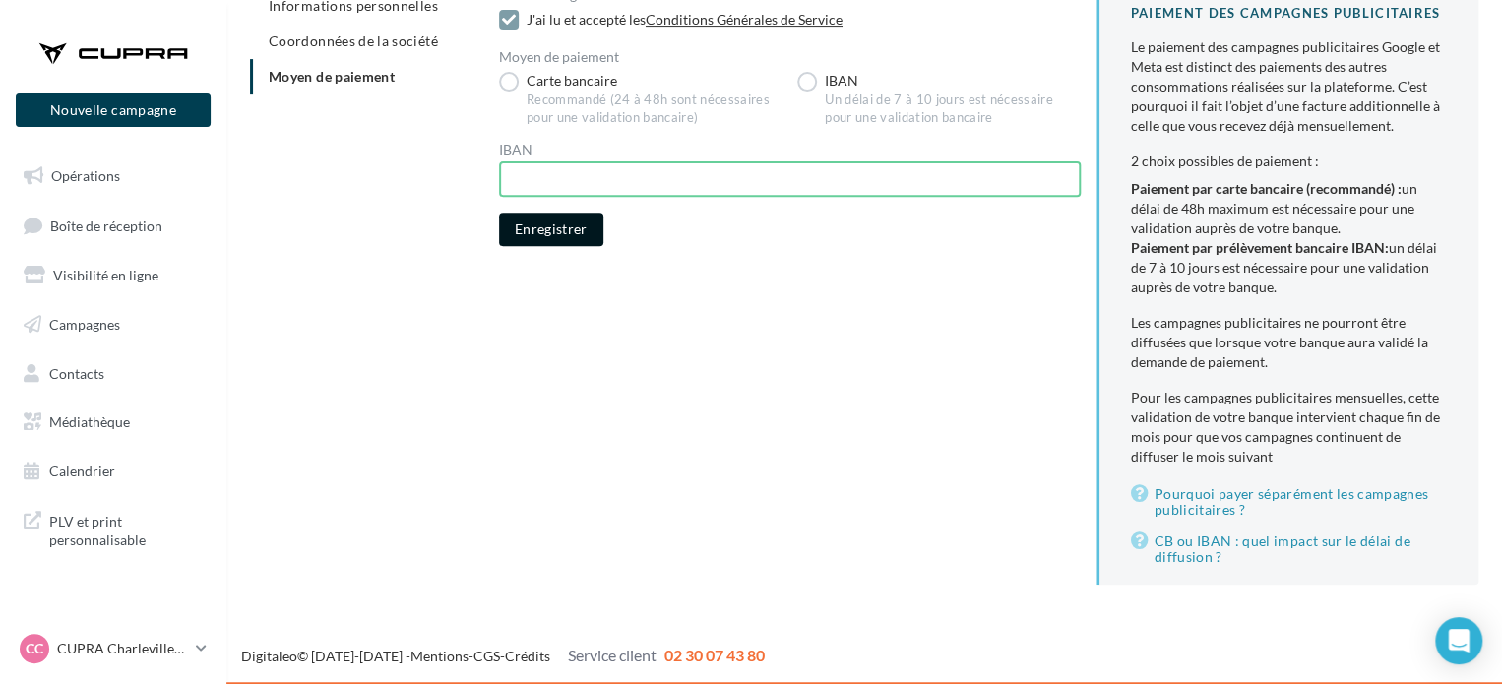
click at [539, 218] on button "Enregistrer" at bounding box center [551, 229] width 104 height 33
